Goal: Check status: Check status

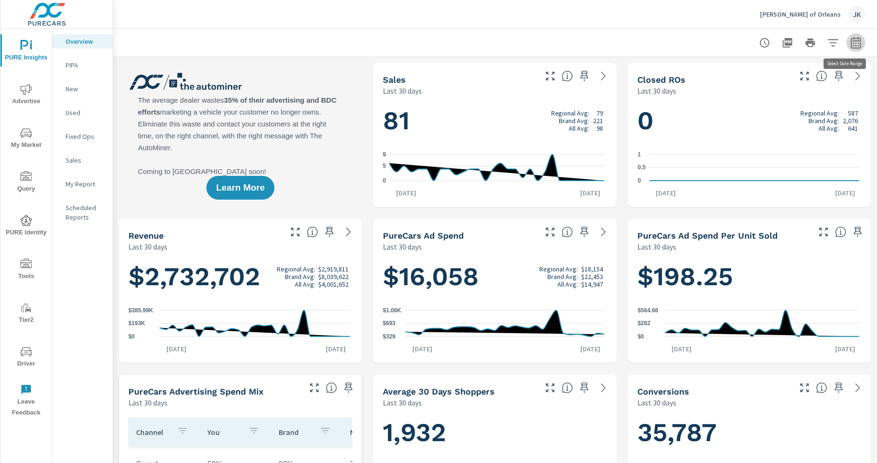
click at [851, 44] on icon "button" at bounding box center [856, 42] width 11 height 11
select select "Last 30 days"
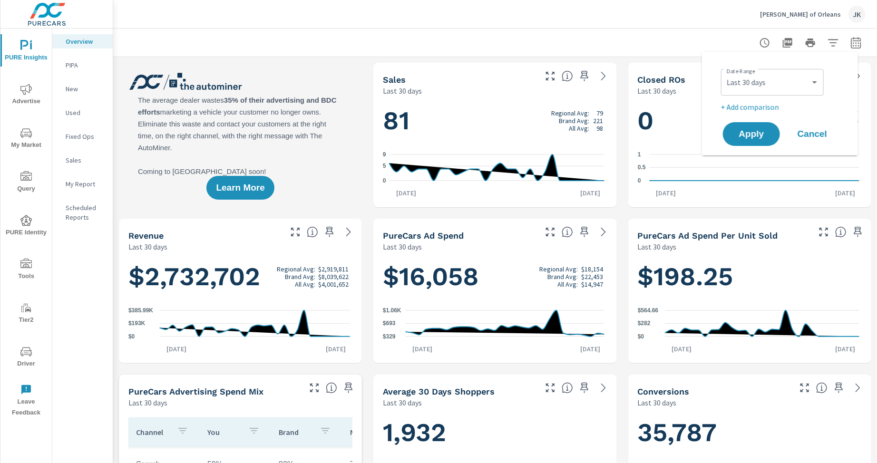
click at [389, 14] on div "Ira Toyota of Orleans JK" at bounding box center [495, 14] width 741 height 28
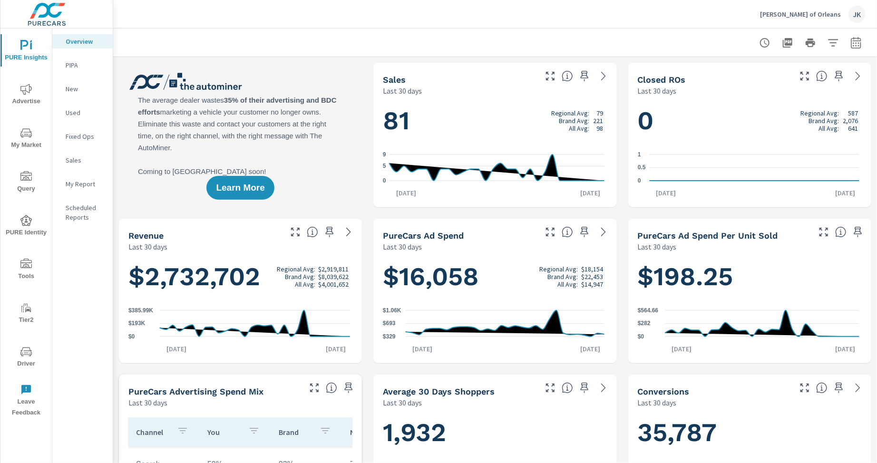
click at [30, 352] on icon "nav menu" at bounding box center [25, 351] width 11 height 11
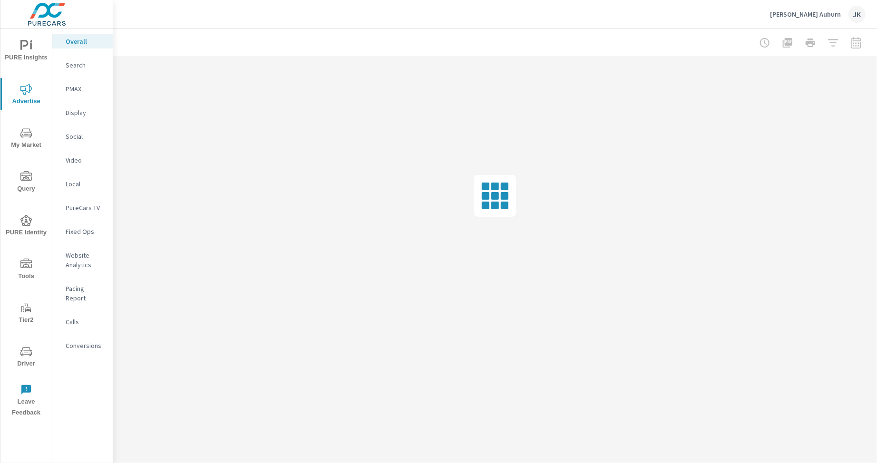
click at [68, 108] on p "Display" at bounding box center [85, 113] width 39 height 10
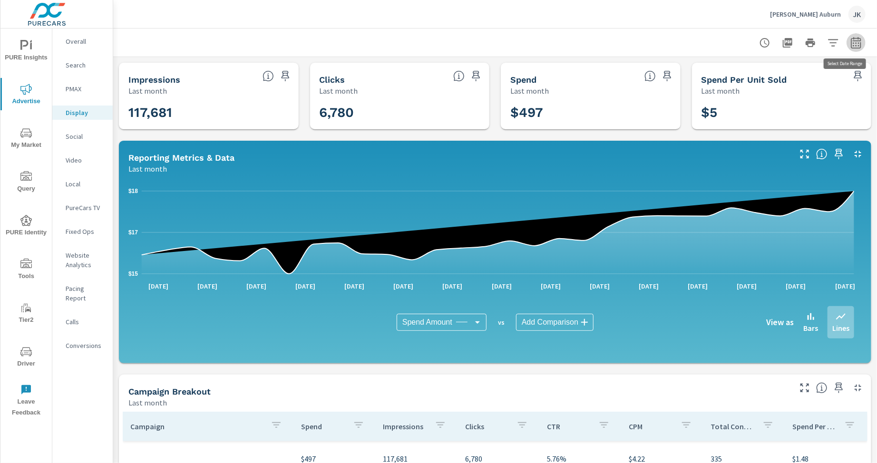
click at [851, 45] on icon "button" at bounding box center [856, 42] width 11 height 11
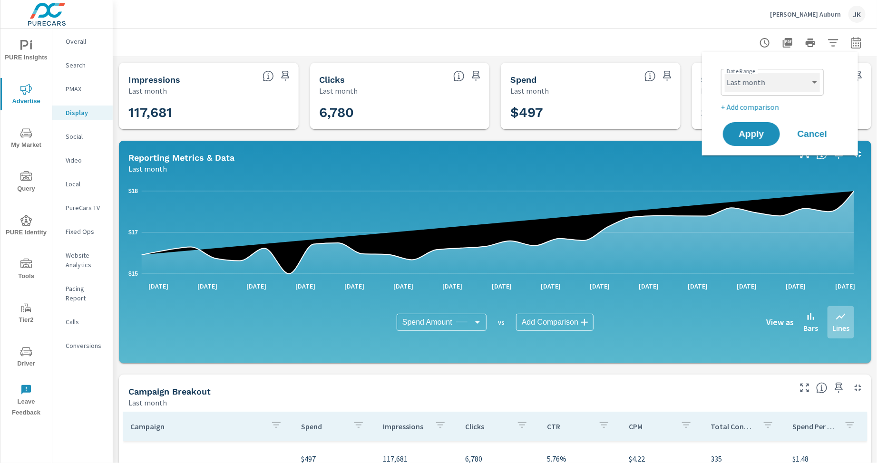
click at [805, 83] on select "Custom Yesterday Last week Last 7 days Last 14 days Last 30 days Last 45 days L…" at bounding box center [772, 82] width 95 height 19
click at [791, 75] on select "Custom Yesterday Last week Last 7 days Last 14 days Last 30 days Last 45 days L…" at bounding box center [772, 82] width 95 height 19
click at [725, 73] on select "Custom Yesterday Last week Last 7 days Last 14 days Last 30 days Last 45 days L…" at bounding box center [772, 82] width 95 height 19
select select "custom"
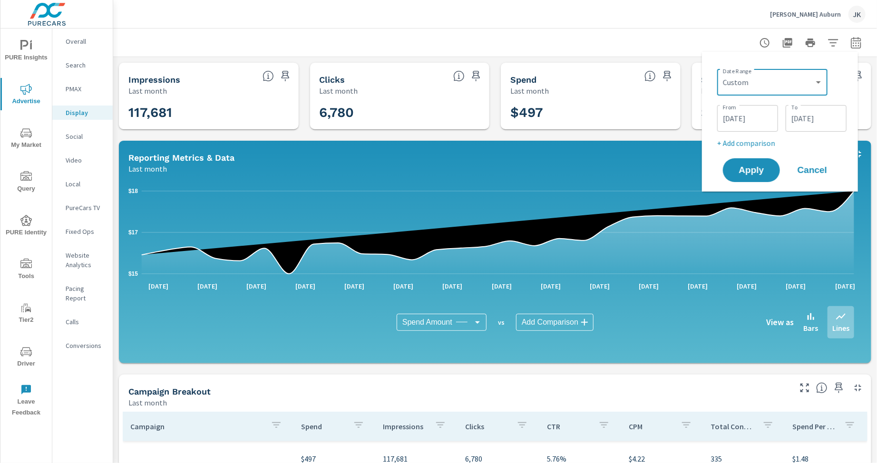
click at [723, 112] on input "09/01/2025" at bounding box center [747, 118] width 53 height 19
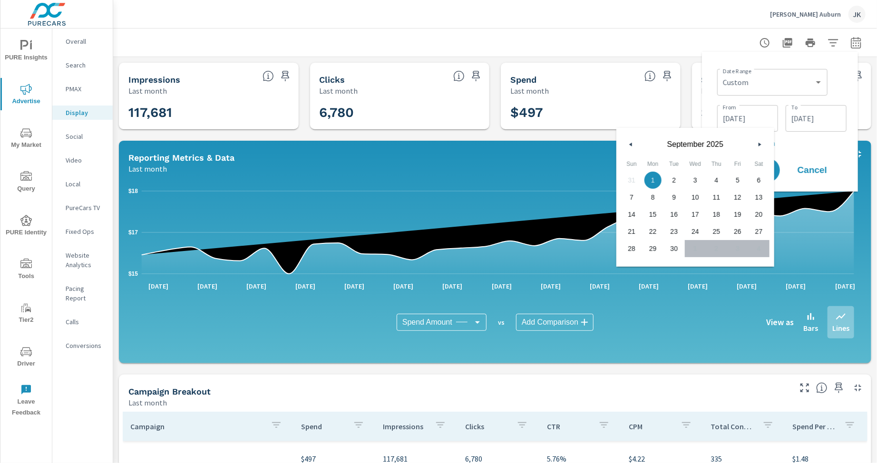
click at [630, 145] on icon "button" at bounding box center [630, 145] width 5 height 4
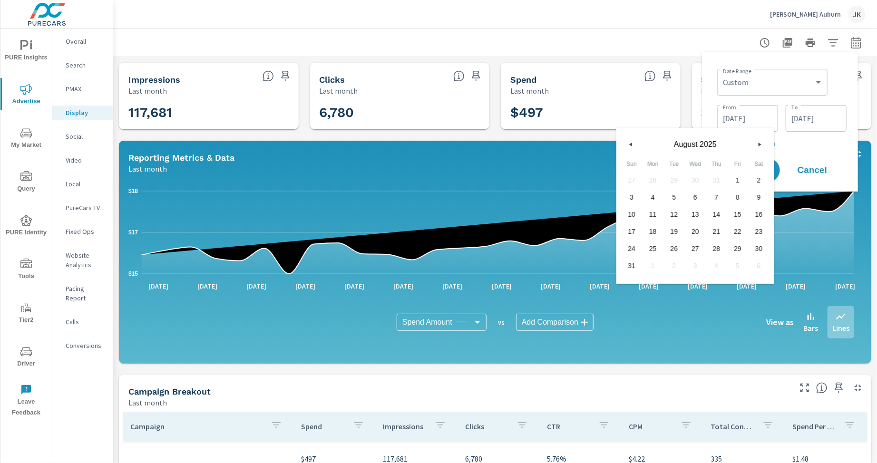
click at [630, 145] on icon "button" at bounding box center [630, 145] width 5 height 4
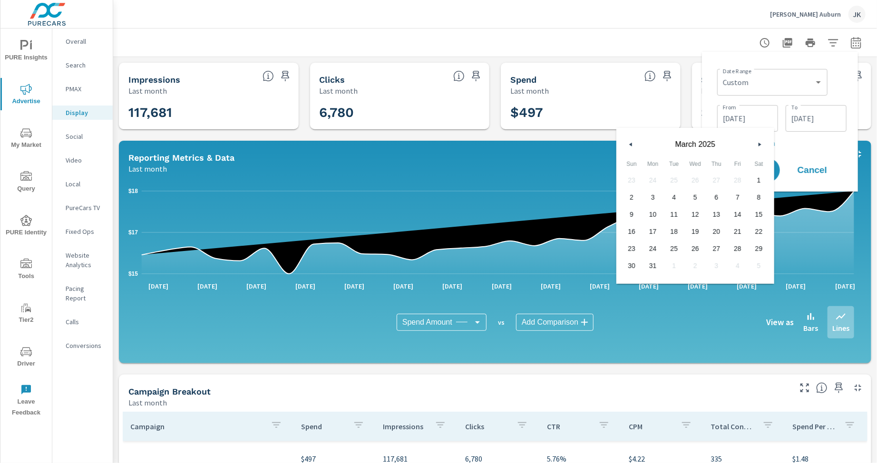
click at [630, 145] on icon "button" at bounding box center [630, 145] width 5 height 4
click at [759, 143] on icon "button" at bounding box center [761, 145] width 5 height 4
click at [757, 176] on span "1" at bounding box center [759, 180] width 21 height 12
click at [652, 265] on span "31" at bounding box center [653, 266] width 21 height 12
click at [762, 175] on span "1" at bounding box center [759, 180] width 21 height 12
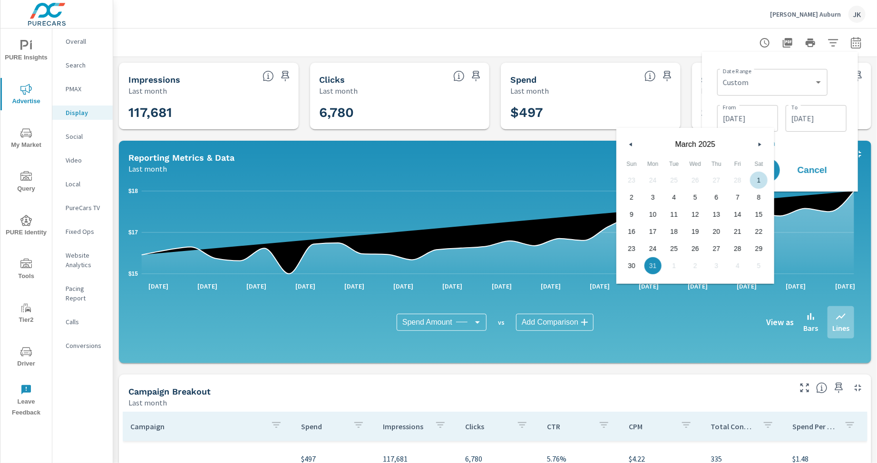
type input "03/01/2025"
click at [827, 115] on input "09/30/2025" at bounding box center [816, 118] width 53 height 19
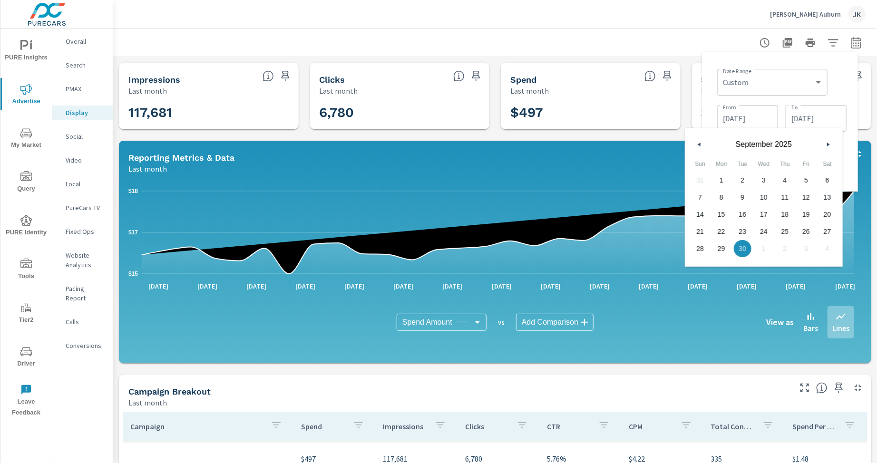
click at [699, 145] on icon "button" at bounding box center [698, 145] width 5 height 4
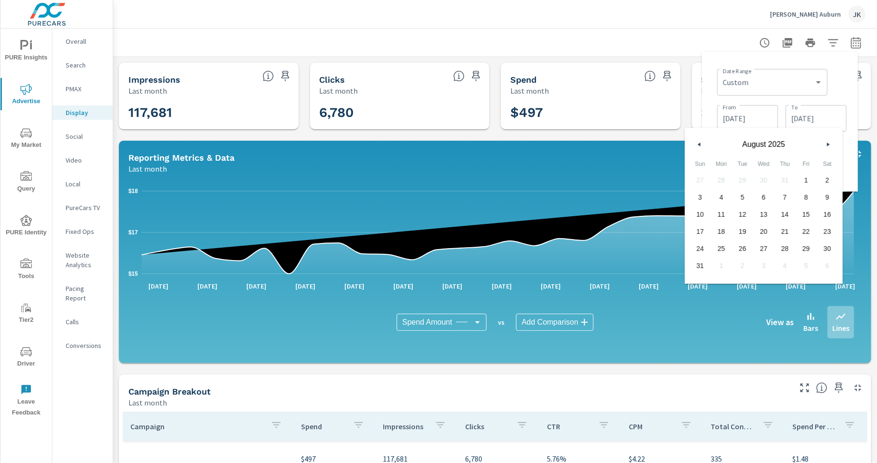
click at [699, 145] on icon "button" at bounding box center [698, 145] width 5 height 4
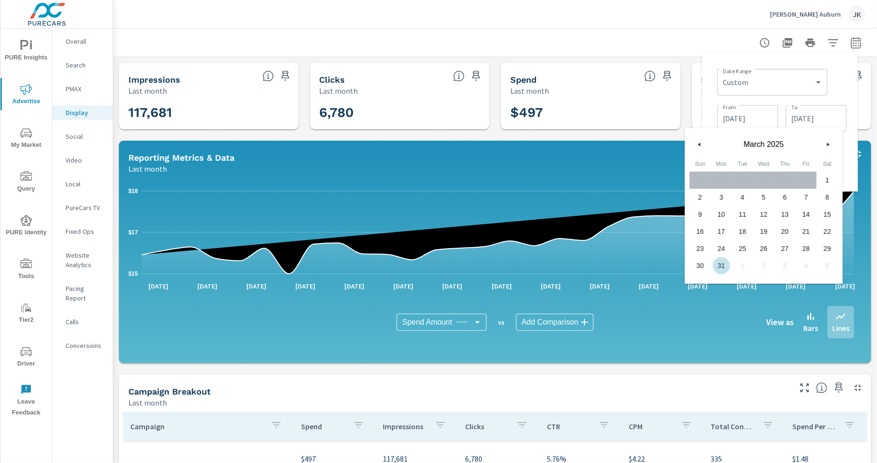
click at [722, 266] on span "31" at bounding box center [721, 266] width 21 height 12
type input "03/31/2025"
click at [845, 65] on div "Date Range Custom Yesterday Last week Last 7 days Last 14 days Last 30 days Las…" at bounding box center [782, 81] width 129 height 32
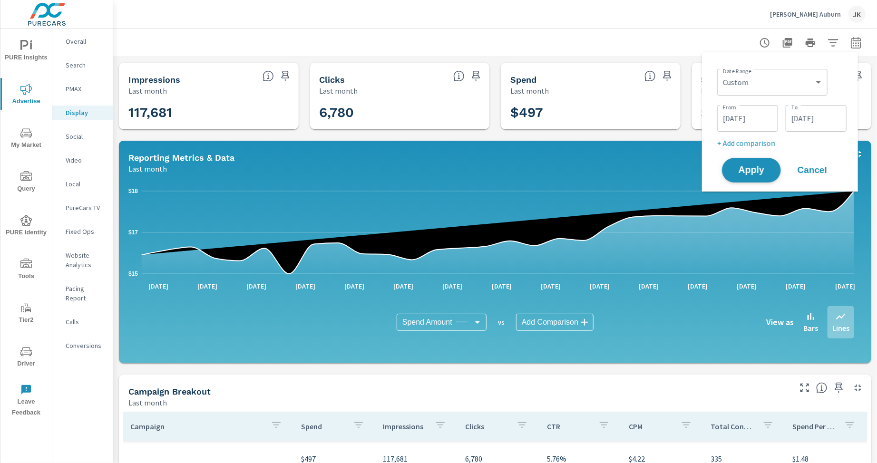
click at [744, 167] on span "Apply" at bounding box center [751, 170] width 39 height 9
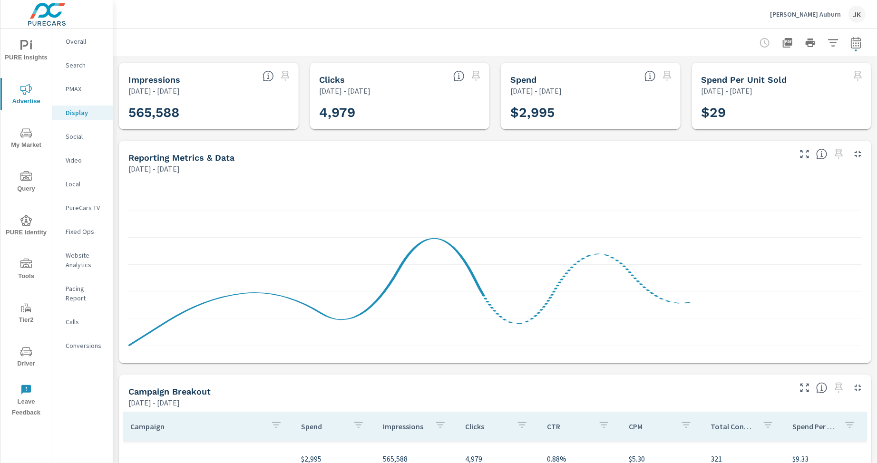
scroll to position [169, 0]
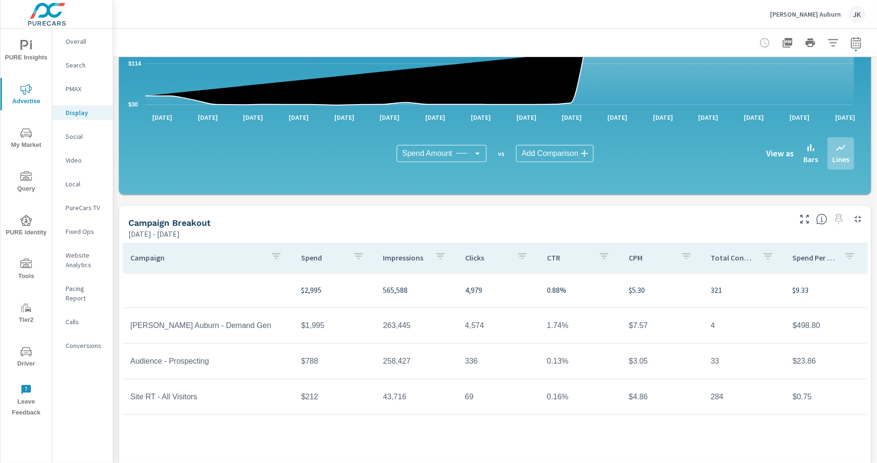
click at [512, 431] on div "Campaign Spend Impressions Clicks CTR CPM Total Conversions Spend Per Conversio…" at bounding box center [495, 366] width 745 height 246
click at [512, 430] on div "Campaign Spend Impressions Clicks CTR CPM Total Conversions Spend Per Conversio…" at bounding box center [495, 366] width 745 height 246
click at [508, 424] on div "Campaign Spend Impressions Clicks CTR CPM Total Conversions Spend Per Conversio…" at bounding box center [495, 366] width 745 height 246
click at [508, 428] on div "Campaign Spend Impressions Clicks CTR CPM Total Conversions Spend Per Conversio…" at bounding box center [495, 366] width 745 height 246
